Goal: Information Seeking & Learning: Learn about a topic

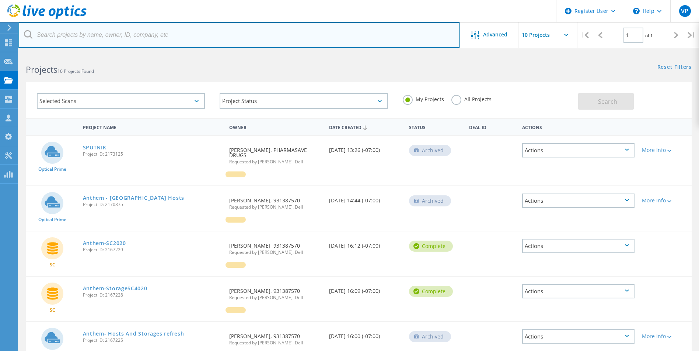
click at [181, 35] on input "text" at bounding box center [238, 35] width 441 height 26
paste input "69BX3Y2"
type input "6"
type input "[DOMAIN_NAME]"
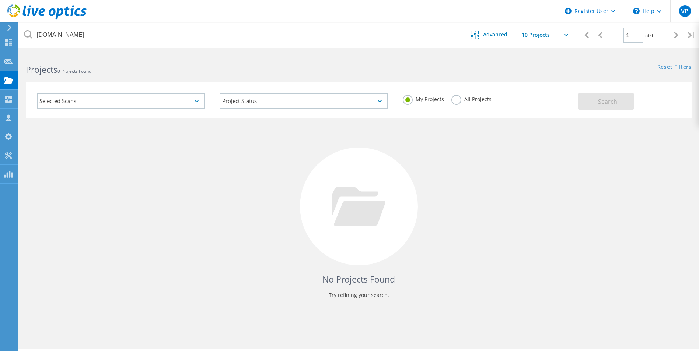
click at [454, 102] on label "All Projects" at bounding box center [471, 98] width 40 height 7
click at [0, 0] on input "All Projects" at bounding box center [0, 0] width 0 height 0
click at [590, 100] on button "Search" at bounding box center [606, 101] width 56 height 17
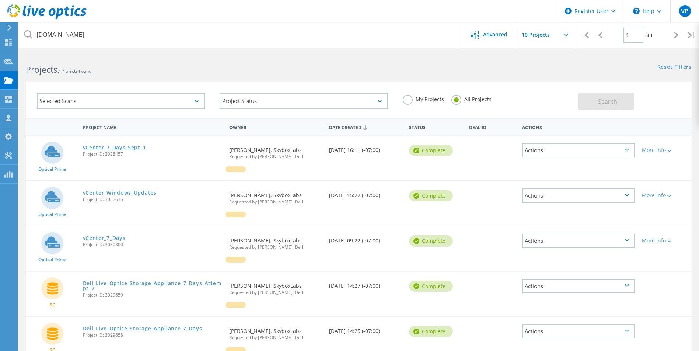
click at [110, 148] on link "vCenter_7_Days_Sept_1" at bounding box center [114, 147] width 63 height 5
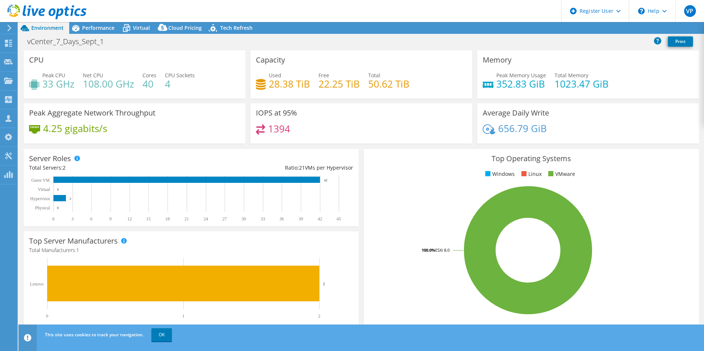
select select "USD"
click at [99, 24] on div "Performance" at bounding box center [94, 28] width 51 height 12
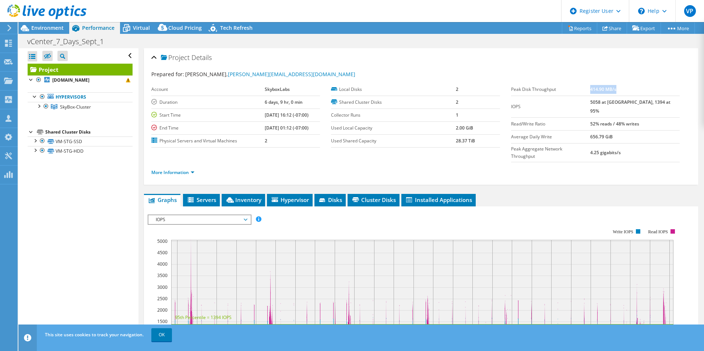
drag, startPoint x: 606, startPoint y: 91, endPoint x: 632, endPoint y: 91, distance: 26.2
click at [617, 91] on b "414.90 MB/s" at bounding box center [603, 89] width 26 height 6
drag, startPoint x: 632, startPoint y: 91, endPoint x: 622, endPoint y: 96, distance: 11.2
click at [622, 96] on td "5058 at [GEOGRAPHIC_DATA], 1394 at 95%" at bounding box center [635, 107] width 90 height 22
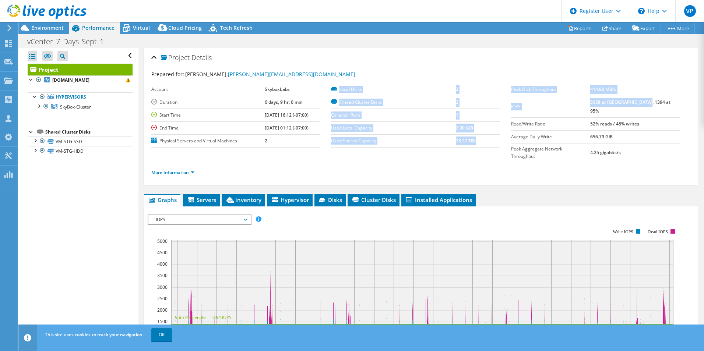
drag, startPoint x: 674, startPoint y: 102, endPoint x: 505, endPoint y: 103, distance: 168.7
click at [505, 103] on section "Prepared for: [PERSON_NAME], [PERSON_NAME][EMAIL_ADDRESS][DOMAIN_NAME] Account …" at bounding box center [421, 126] width 540 height 113
drag, startPoint x: 505, startPoint y: 103, endPoint x: 555, endPoint y: 103, distance: 50.5
click at [555, 103] on label "IOPS" at bounding box center [550, 106] width 79 height 7
drag, startPoint x: 666, startPoint y: 101, endPoint x: 506, endPoint y: 103, distance: 159.9
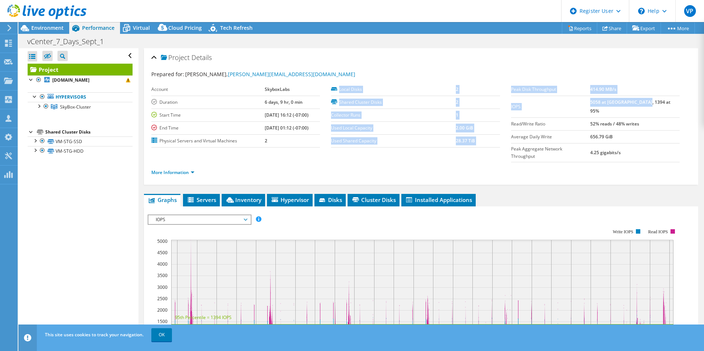
click at [506, 103] on section "Prepared for: [PERSON_NAME], [PERSON_NAME][EMAIL_ADDRESS][DOMAIN_NAME] Account …" at bounding box center [421, 126] width 540 height 113
drag, startPoint x: 506, startPoint y: 103, endPoint x: 513, endPoint y: 104, distance: 6.8
click at [513, 104] on label "IOPS" at bounding box center [550, 106] width 79 height 7
drag, startPoint x: 507, startPoint y: 101, endPoint x: 664, endPoint y: 106, distance: 157.4
click at [664, 106] on section "Prepared for: [PERSON_NAME], [PERSON_NAME][EMAIL_ADDRESS][DOMAIN_NAME] Account …" at bounding box center [421, 126] width 540 height 113
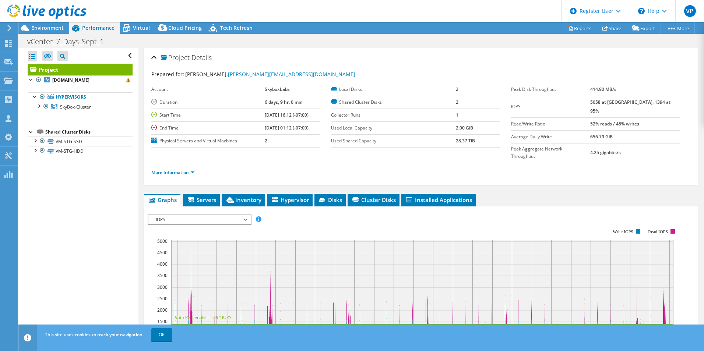
drag, startPoint x: 665, startPoint y: 109, endPoint x: 625, endPoint y: 107, distance: 39.8
click at [665, 118] on td "52% reads / 48% writes" at bounding box center [635, 124] width 90 height 13
drag, startPoint x: 509, startPoint y: 103, endPoint x: 666, endPoint y: 104, distance: 156.6
click at [666, 104] on tr "IOPS 5058 at [GEOGRAPHIC_DATA], 1394 at 95%" at bounding box center [595, 107] width 169 height 22
drag, startPoint x: 666, startPoint y: 104, endPoint x: 661, endPoint y: 105, distance: 5.3
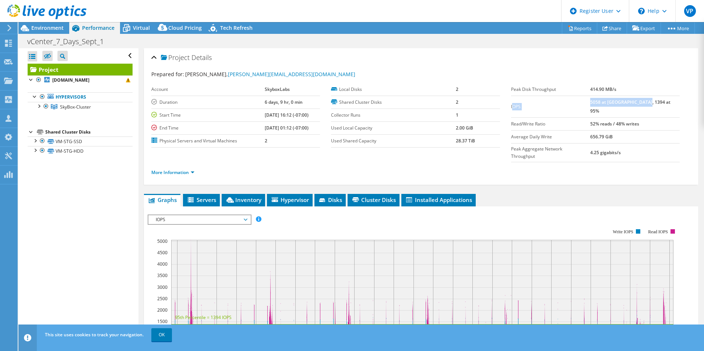
click at [667, 104] on td "5058 at [GEOGRAPHIC_DATA], 1394 at 95%" at bounding box center [635, 107] width 90 height 22
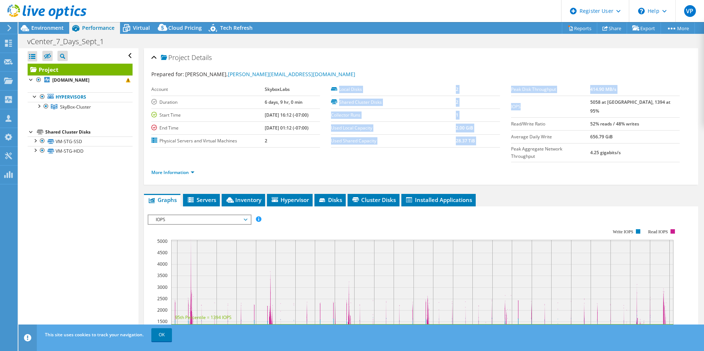
drag, startPoint x: 505, startPoint y: 105, endPoint x: 536, endPoint y: 101, distance: 30.8
click at [536, 101] on section "Prepared for: [PERSON_NAME], [PERSON_NAME][EMAIL_ADDRESS][DOMAIN_NAME] Account …" at bounding box center [421, 126] width 540 height 113
drag, startPoint x: 536, startPoint y: 101, endPoint x: 533, endPoint y: 104, distance: 3.9
click at [535, 104] on label "IOPS" at bounding box center [550, 106] width 79 height 7
drag, startPoint x: 507, startPoint y: 102, endPoint x: 516, endPoint y: 102, distance: 8.8
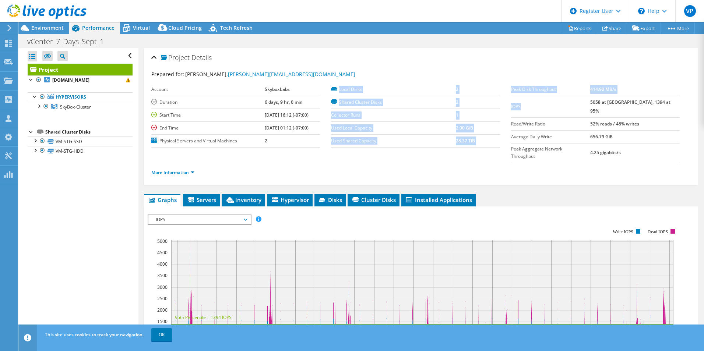
click at [517, 102] on section "Prepared for: [PERSON_NAME], [PERSON_NAME][EMAIL_ADDRESS][DOMAIN_NAME] Account …" at bounding box center [421, 126] width 540 height 113
click at [518, 106] on td "IOPS" at bounding box center [550, 107] width 79 height 22
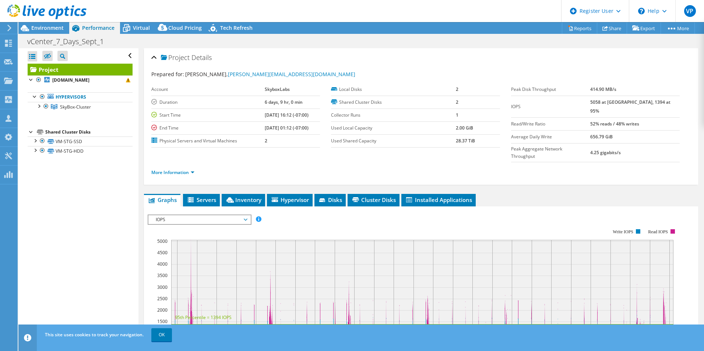
click at [506, 105] on div "Local Disks 2 Shared Cluster Disks 2 Collector Runs 1 Used Local Capacity 2.00 …" at bounding box center [421, 115] width 180 height 64
drag, startPoint x: 506, startPoint y: 105, endPoint x: 512, endPoint y: 105, distance: 6.3
click at [512, 105] on section "Prepared for: [PERSON_NAME], [PERSON_NAME][EMAIL_ADDRESS][DOMAIN_NAME] Account …" at bounding box center [421, 126] width 540 height 113
drag, startPoint x: 512, startPoint y: 105, endPoint x: 516, endPoint y: 104, distance: 4.4
click at [520, 104] on label "IOPS" at bounding box center [550, 106] width 79 height 7
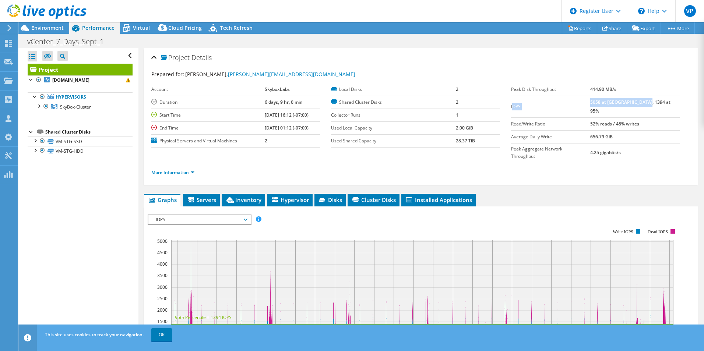
drag, startPoint x: 510, startPoint y: 102, endPoint x: 662, endPoint y: 106, distance: 152.2
click at [662, 106] on tr "IOPS 5058 at [GEOGRAPHIC_DATA], 1394 at 95%" at bounding box center [595, 107] width 169 height 22
copy tr "OPS 5058 at [GEOGRAPHIC_DATA], 1394 at 95%"
click at [42, 29] on span "Environment" at bounding box center [47, 27] width 32 height 7
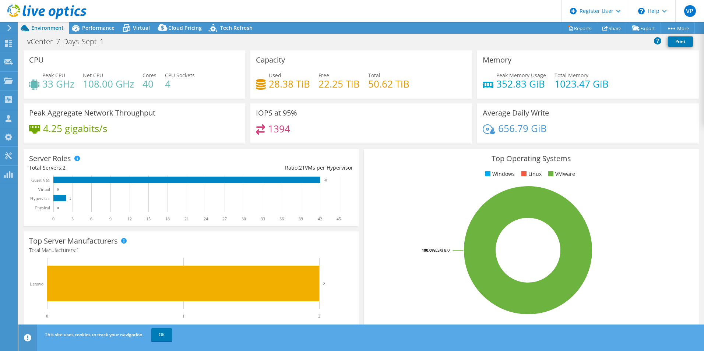
click at [283, 80] on h4 "28.38 TiB" at bounding box center [289, 84] width 41 height 8
copy h4 "28.38"
